Goal: Task Accomplishment & Management: Manage account settings

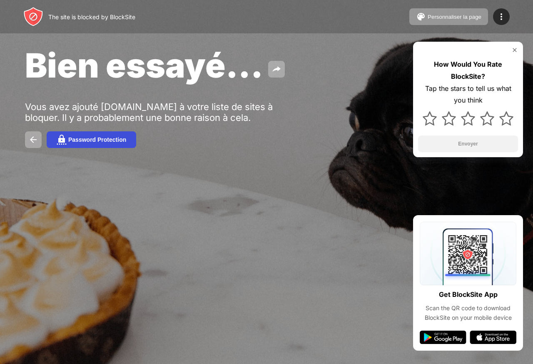
click at [93, 142] on div "Password Protection" at bounding box center [97, 139] width 58 height 7
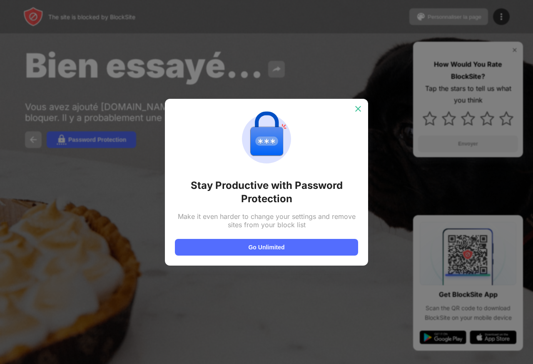
click at [356, 106] on img at bounding box center [358, 109] width 8 height 8
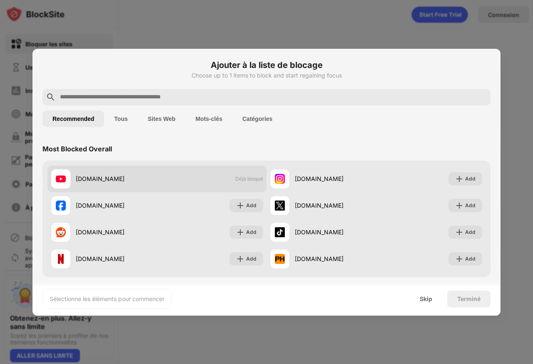
click at [109, 176] on div "youtube.com" at bounding box center [116, 178] width 81 height 9
